Goal: Navigation & Orientation: Find specific page/section

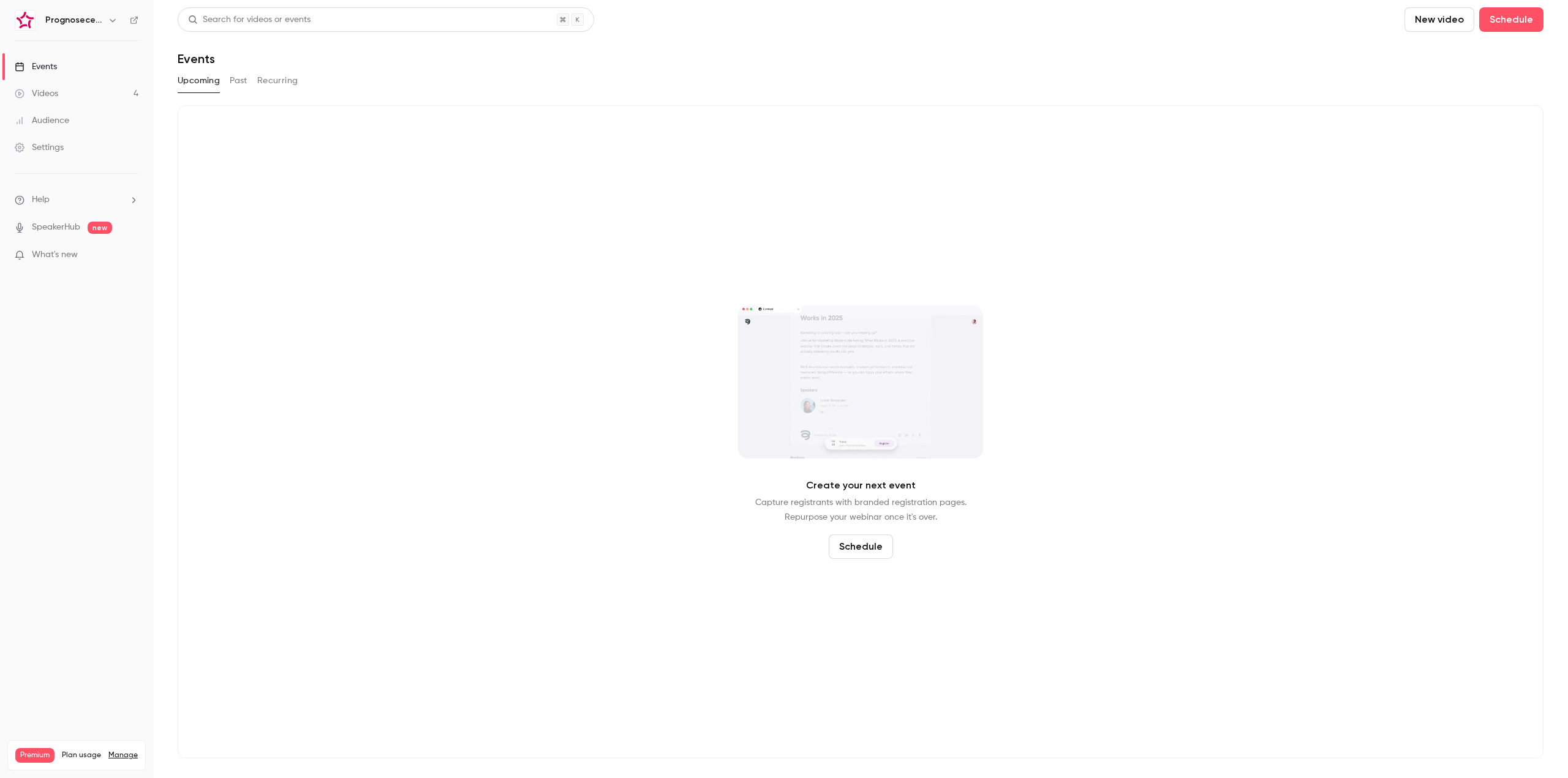
click at [82, 22] on h6 "Prognosecenteret | Powered by Hubexo" at bounding box center [74, 20] width 58 height 12
click at [103, 19] on div "Prognosecenteret | Powered by Hubexo" at bounding box center [82, 20] width 75 height 14
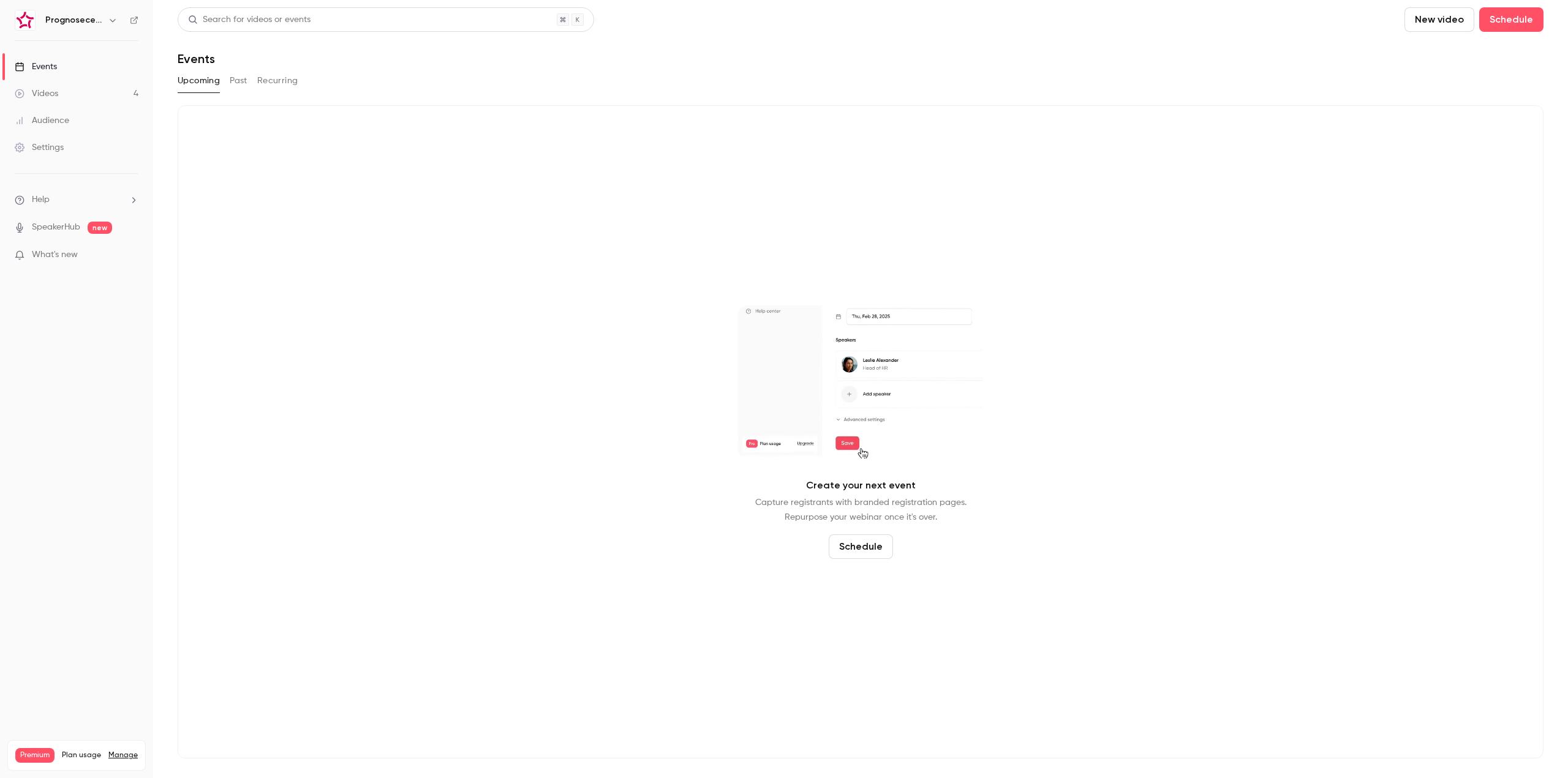
click at [111, 19] on icon "button" at bounding box center [112, 20] width 10 height 10
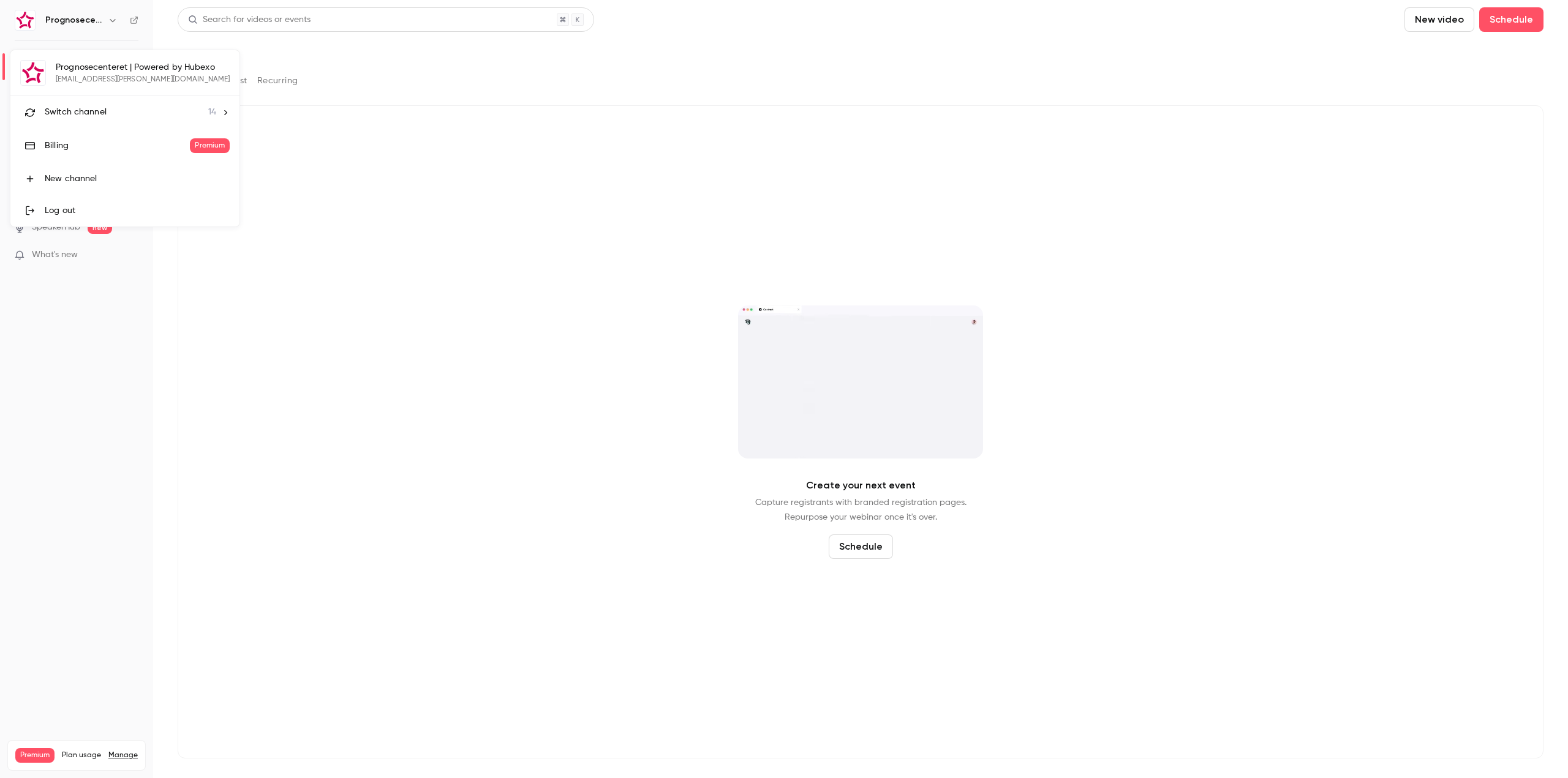
click at [101, 97] on li "Switch channel 14" at bounding box center [125, 112] width 229 height 33
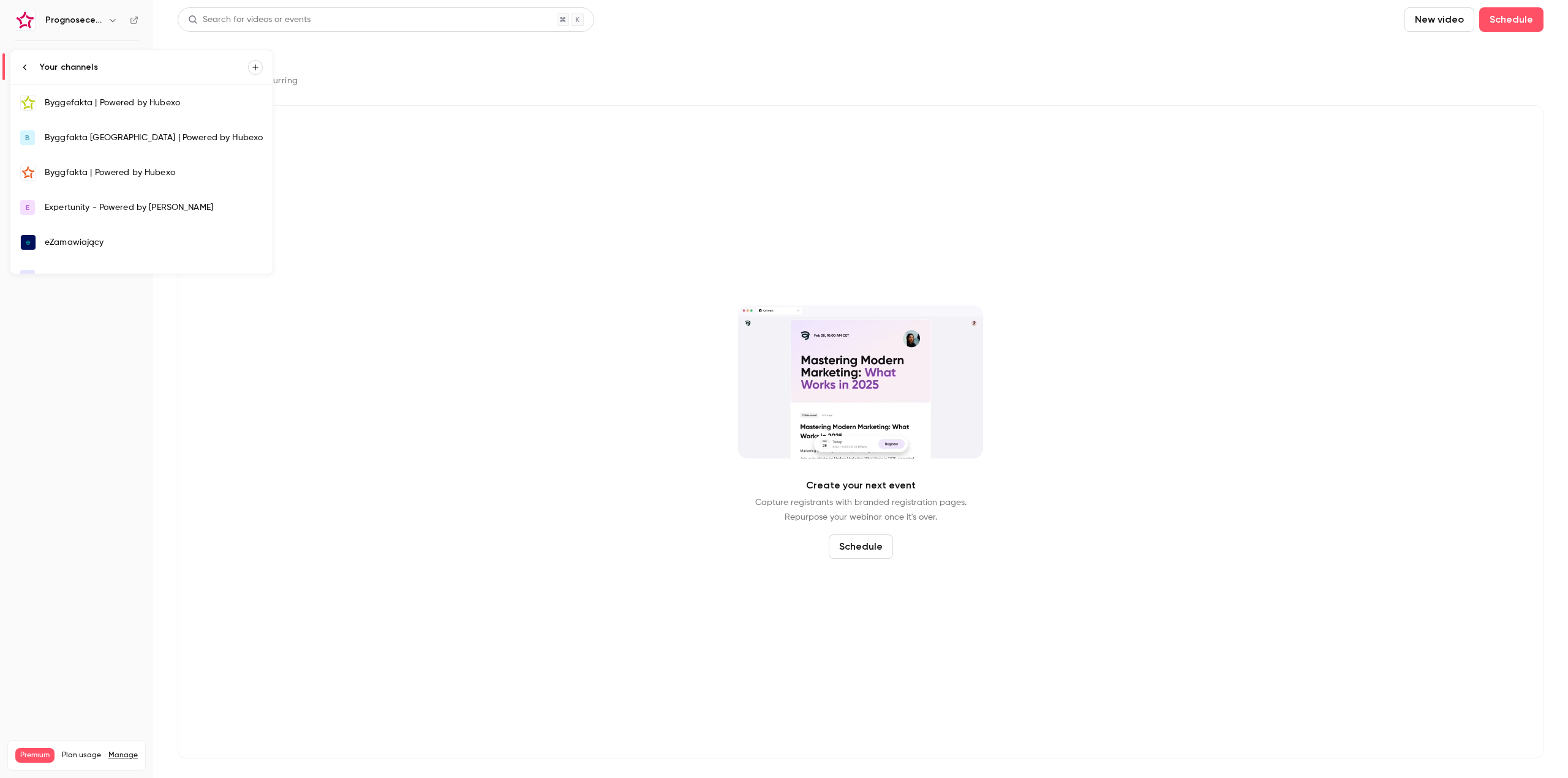
click at [101, 97] on div "Byggefakta | Powered by Hubexo" at bounding box center [153, 103] width 218 height 12
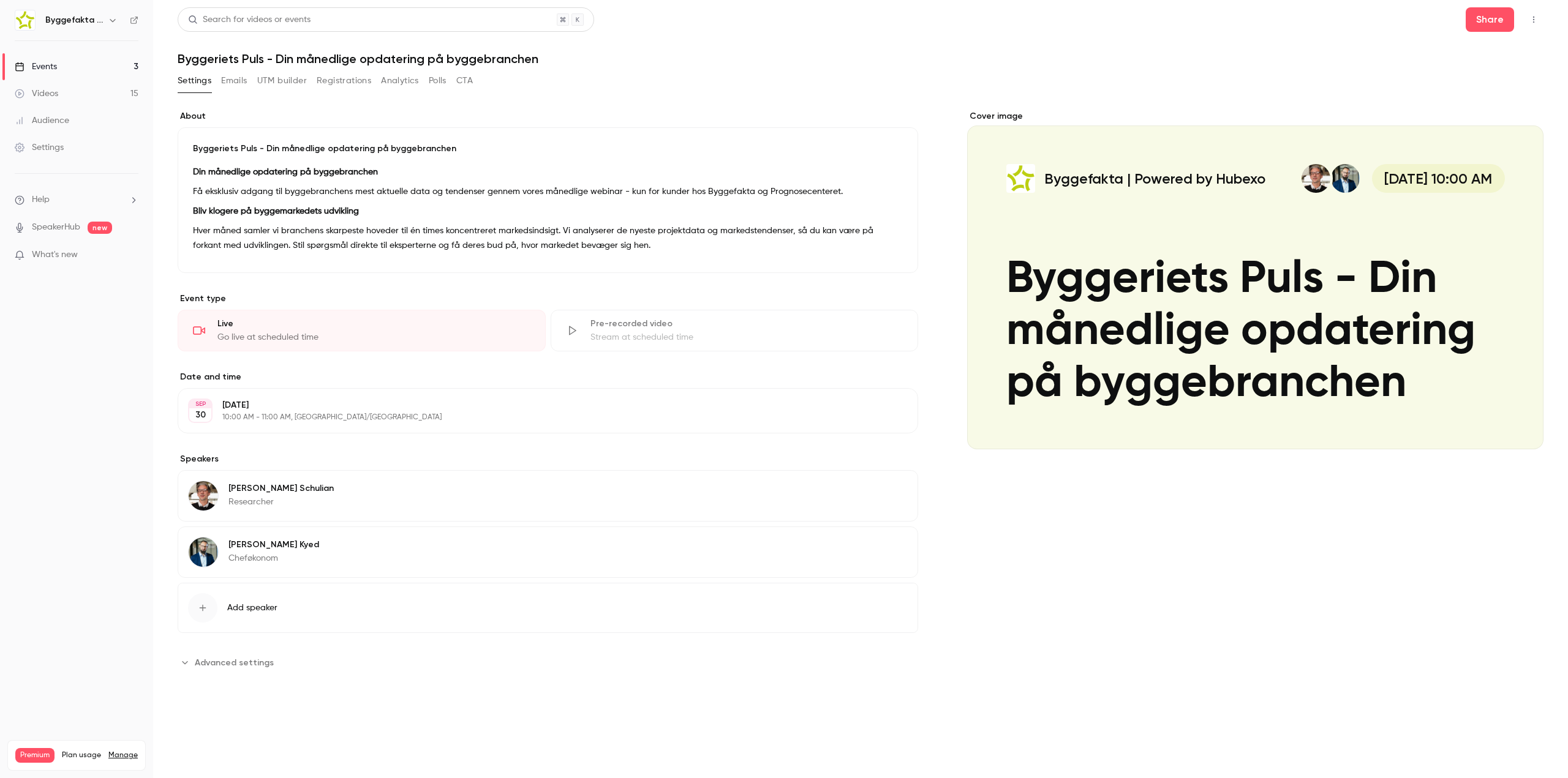
click at [1529, 16] on icon "button" at bounding box center [1533, 19] width 10 height 8
click at [1497, 48] on div "Enter Studio" at bounding box center [1486, 50] width 93 height 12
